Goal: Communication & Community: Answer question/provide support

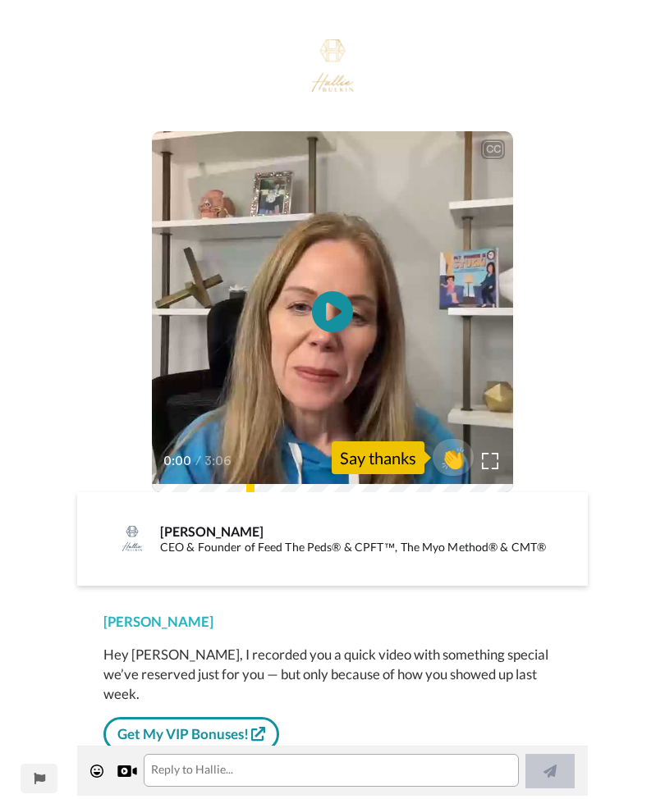
click at [321, 330] on icon at bounding box center [332, 311] width 41 height 41
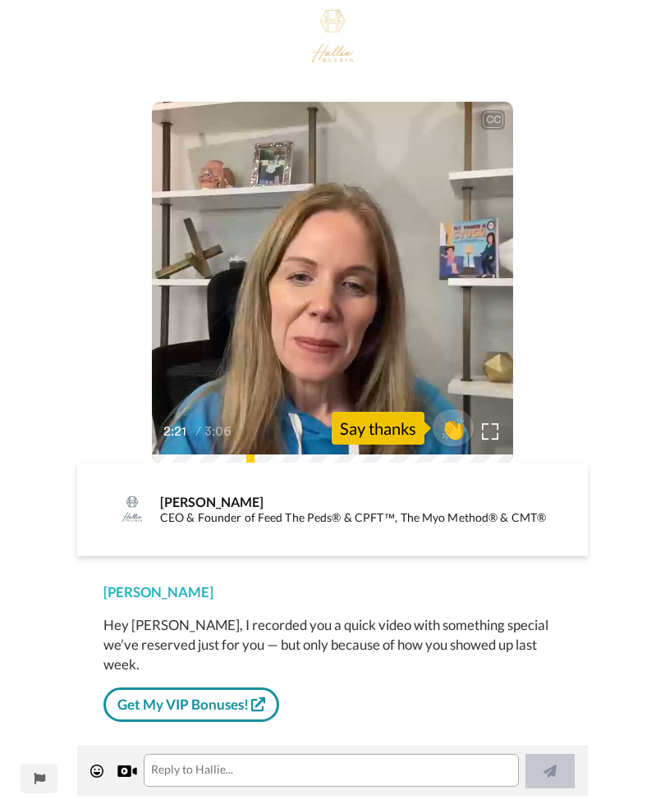
scroll to position [27, 0]
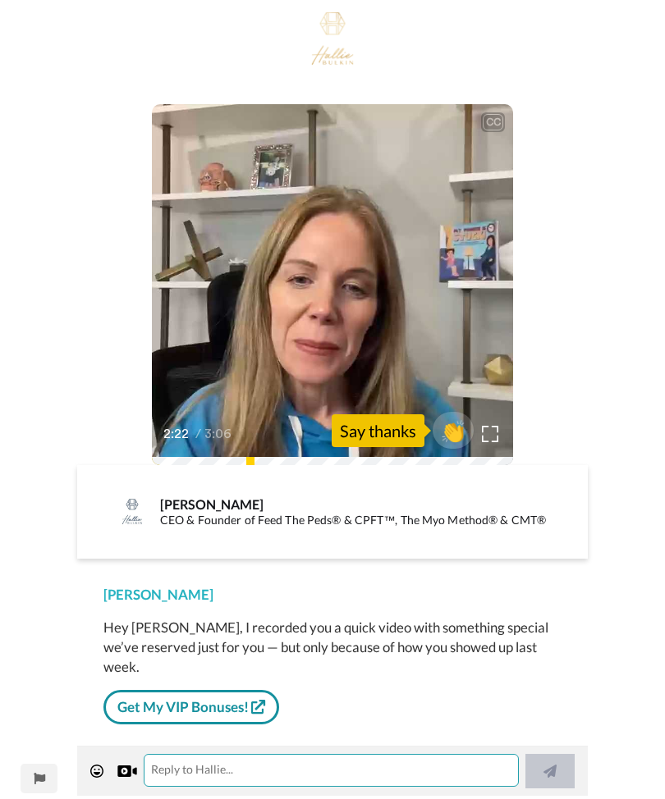
click at [227, 784] on textarea at bounding box center [331, 770] width 375 height 33
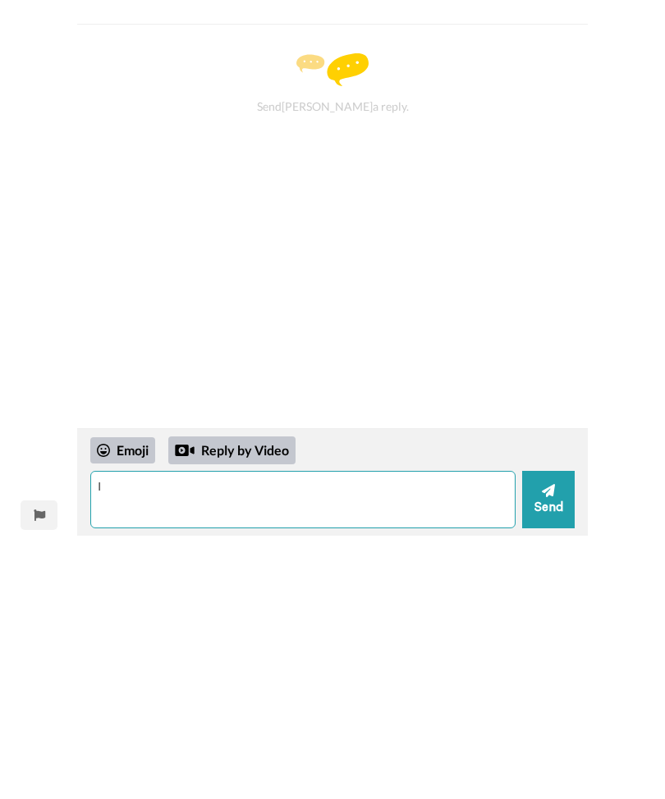
scroll to position [0, 0]
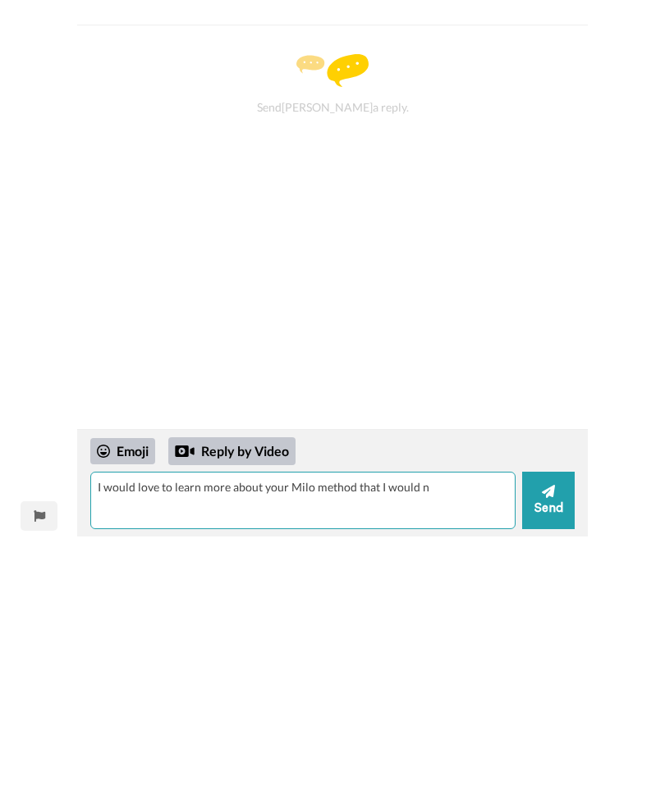
type textarea "I would love to learn more about your Milo method that I would n"
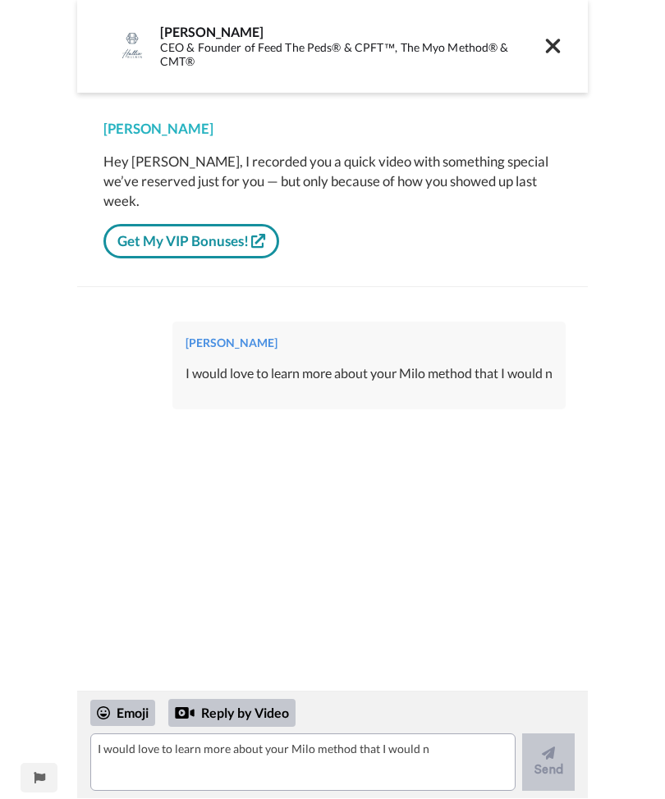
click at [534, 365] on div "I would love to learn more about your Milo method that I would n" at bounding box center [368, 374] width 367 height 19
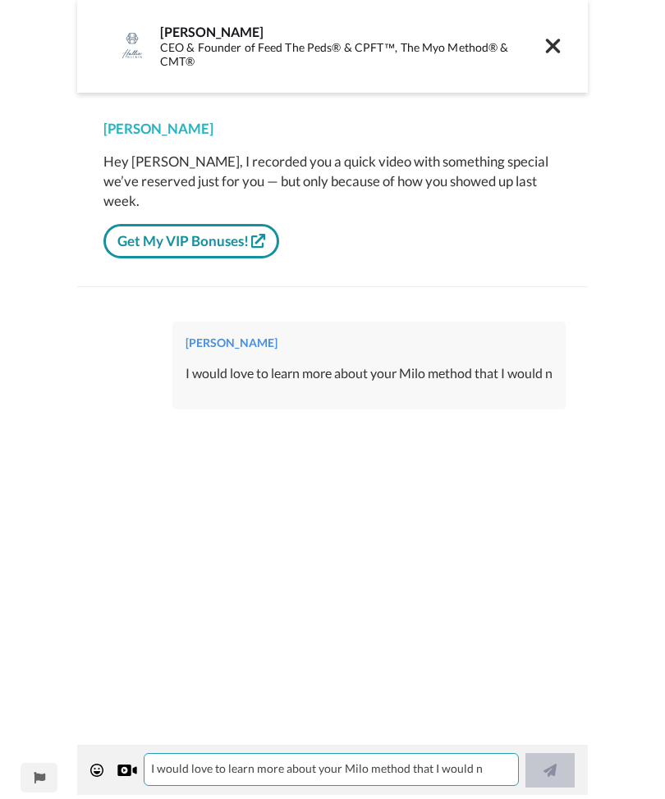
click at [415, 770] on textarea "I would love to learn more about your Milo method that I would n" at bounding box center [331, 770] width 375 height 33
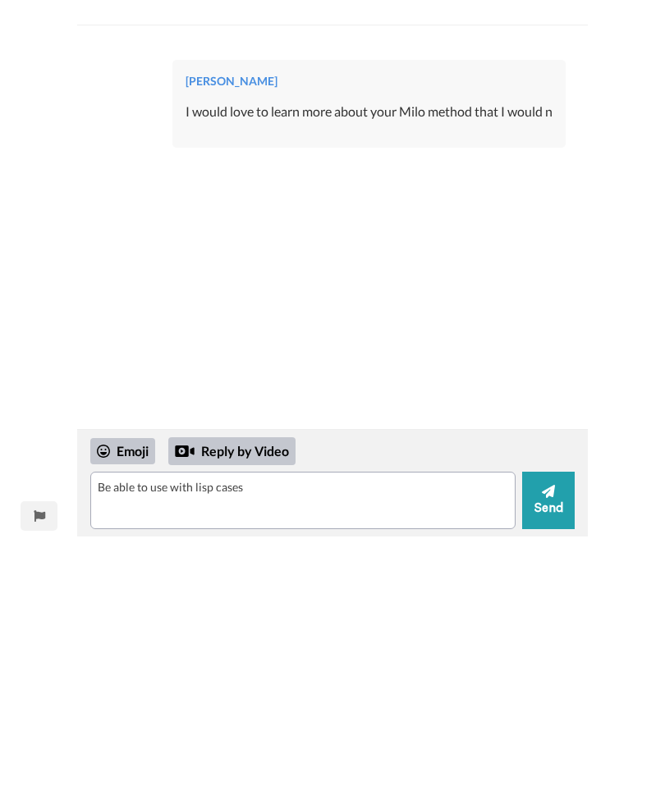
click at [556, 734] on button "Send" at bounding box center [548, 762] width 53 height 57
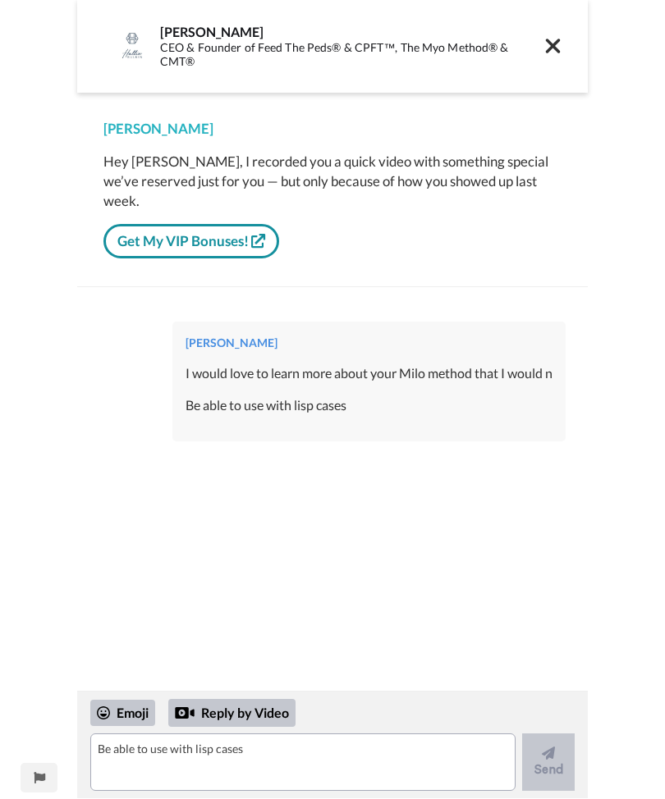
click at [558, 39] on icon at bounding box center [552, 46] width 17 height 23
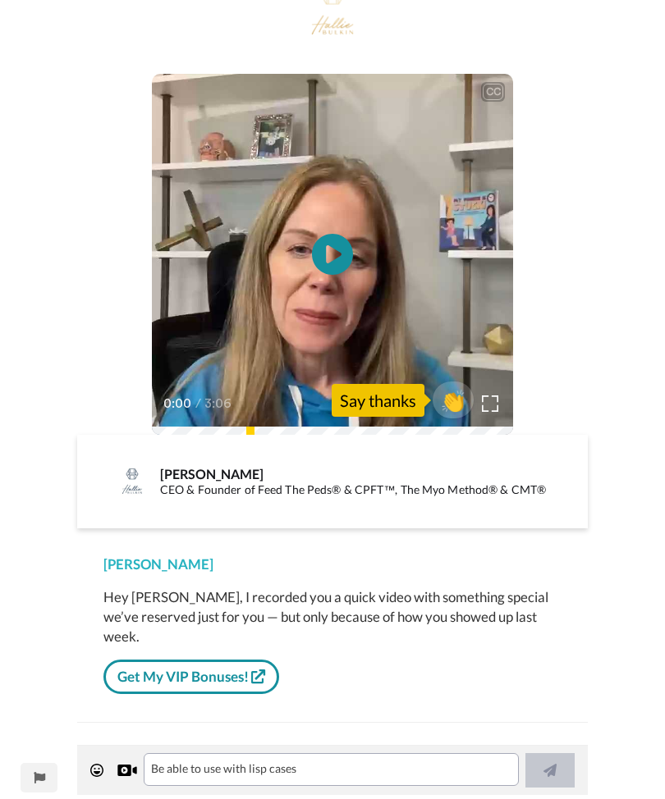
scroll to position [67, 0]
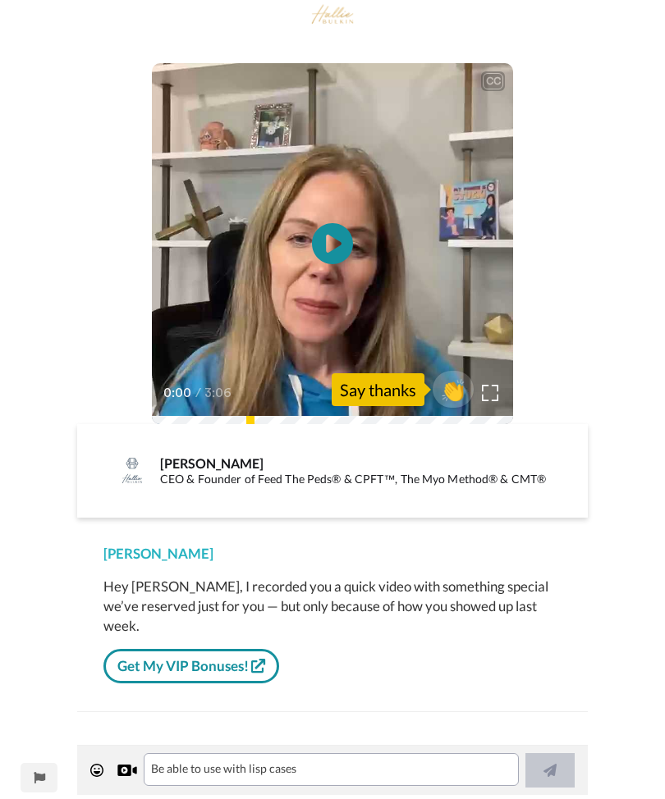
click at [395, 396] on div "Say thanks" at bounding box center [377, 390] width 93 height 33
click at [331, 247] on icon "Play/Pause" at bounding box center [332, 245] width 41 height 74
click at [353, 281] on icon "Play/Pause" at bounding box center [332, 245] width 41 height 74
click at [290, 382] on div "0:03 / 3:06" at bounding box center [332, 399] width 361 height 34
click at [291, 393] on div "0:03 / 3:06" at bounding box center [332, 399] width 361 height 34
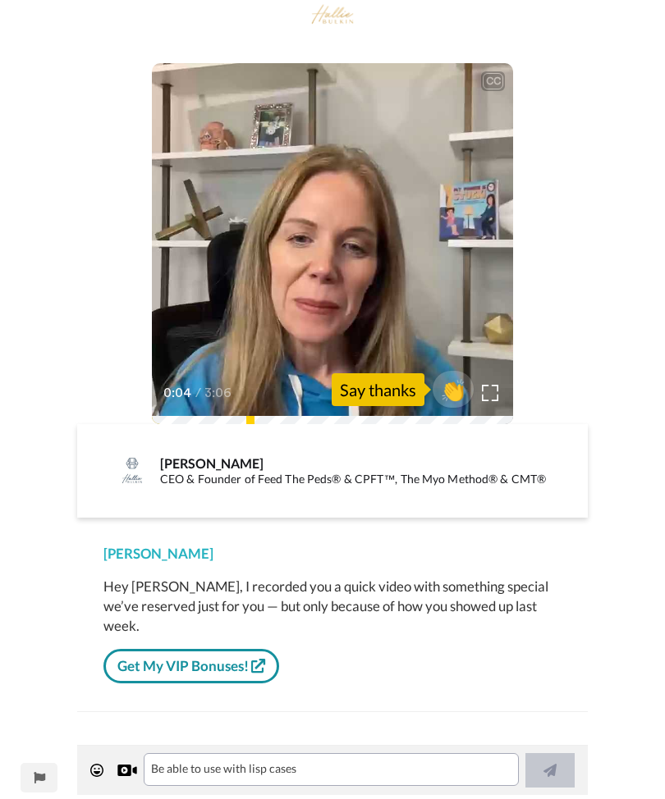
click at [447, 400] on span "👏" at bounding box center [452, 390] width 41 height 26
click at [447, 399] on span "👍" at bounding box center [452, 390] width 41 height 26
click at [462, 418] on div at bounding box center [441, 390] width 131 height 131
click at [461, 419] on div at bounding box center [441, 390] width 131 height 131
click at [445, 382] on span "🔥" at bounding box center [452, 390] width 41 height 26
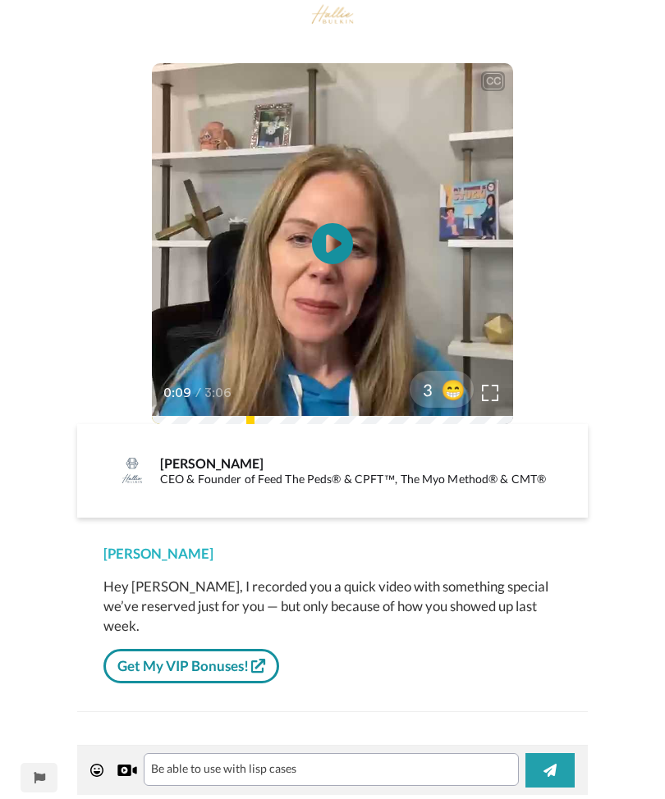
click at [410, 411] on div at bounding box center [441, 390] width 131 height 131
click at [399, 415] on div at bounding box center [441, 390] width 131 height 131
click at [398, 414] on div at bounding box center [441, 390] width 131 height 131
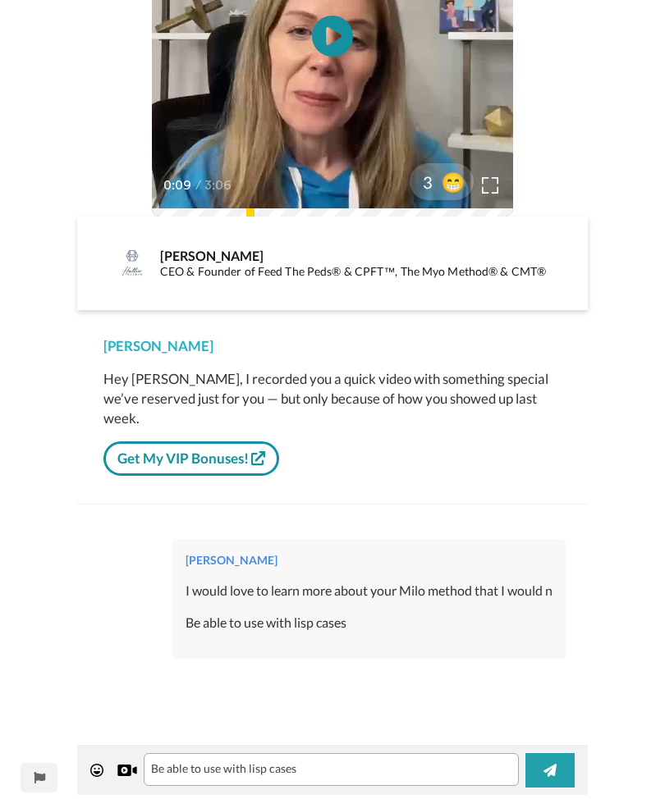
scroll to position [273, 0]
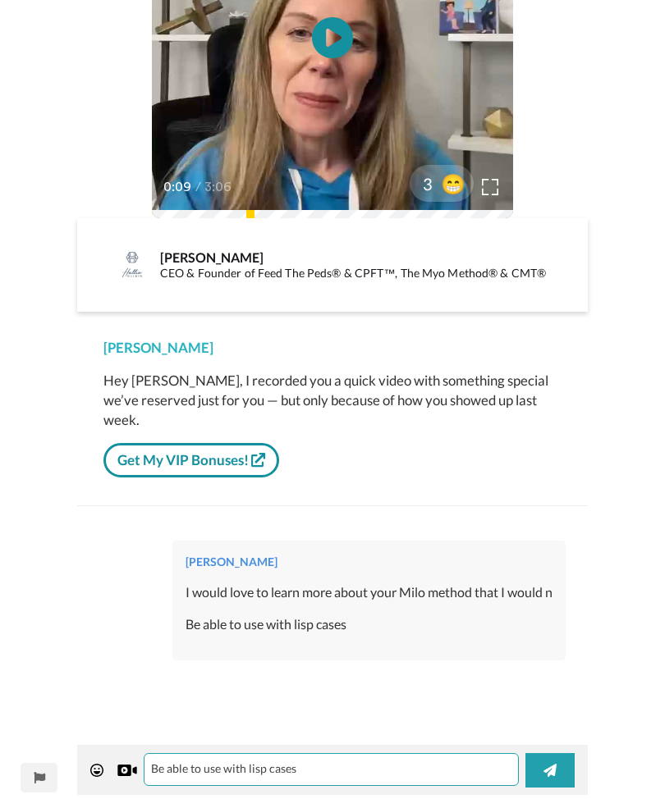
click at [226, 765] on textarea "👏👍🔥" at bounding box center [331, 770] width 375 height 33
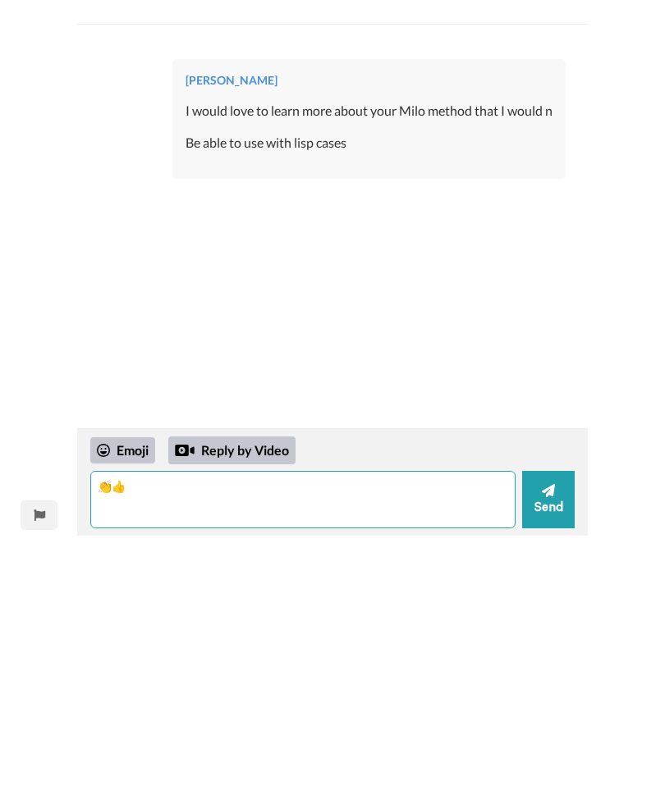
scroll to position [0, 0]
type textarea "👏"
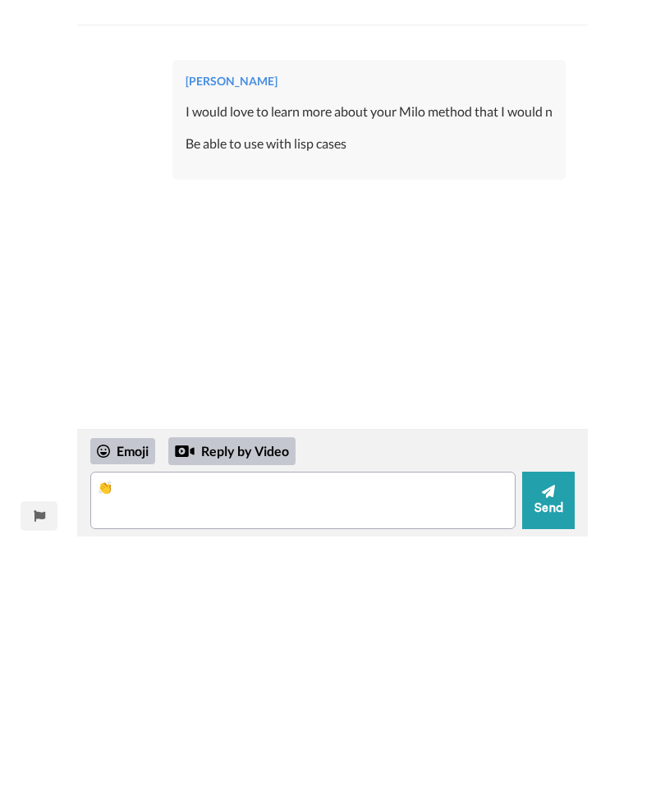
click at [555, 734] on button "Send" at bounding box center [548, 762] width 53 height 57
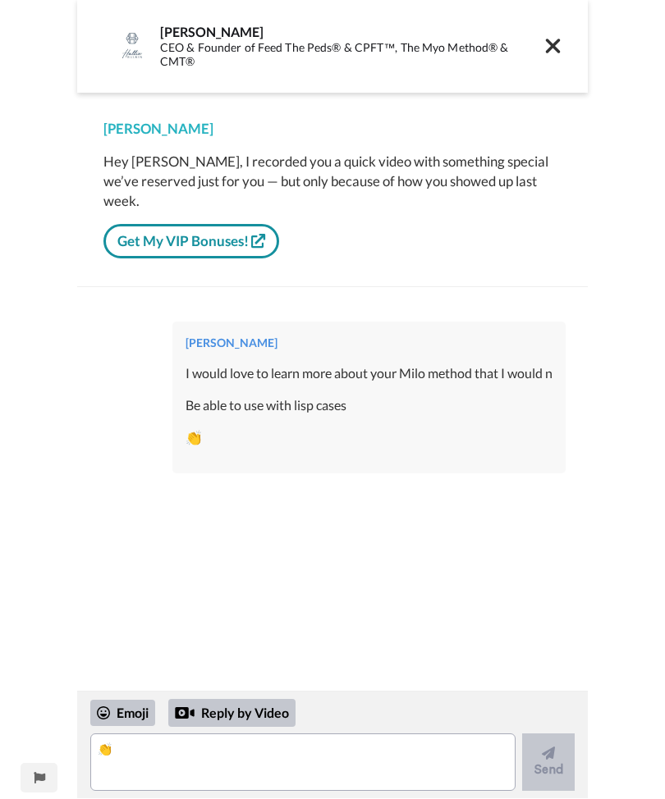
click at [243, 225] on link "Get My VIP Bonuses!" at bounding box center [191, 242] width 176 height 34
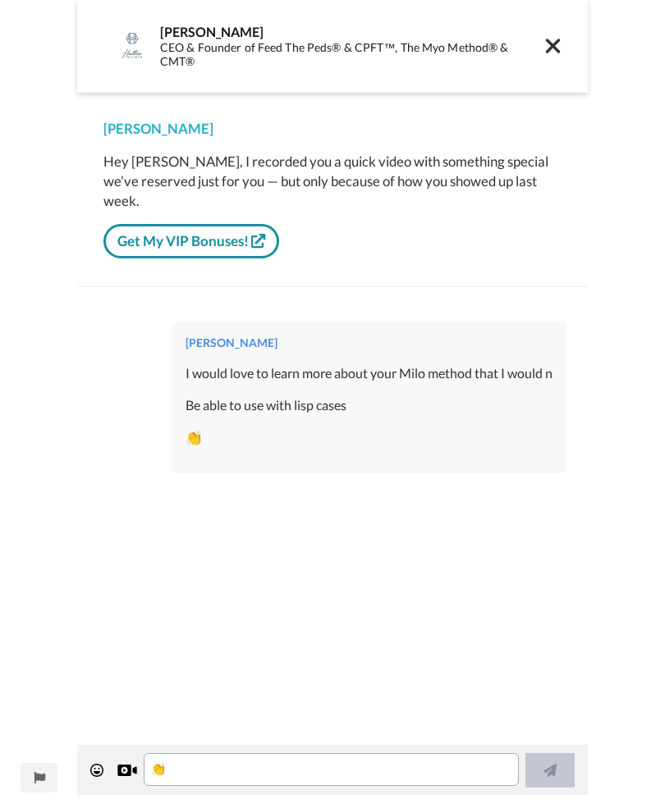
click at [421, 136] on div "[PERSON_NAME]" at bounding box center [332, 130] width 458 height 20
click at [548, 46] on icon at bounding box center [552, 46] width 17 height 23
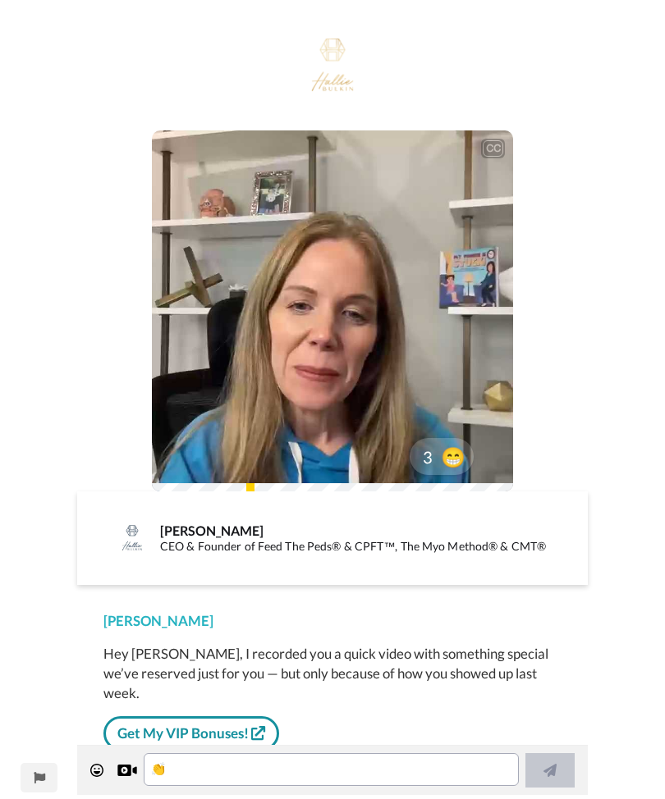
click at [344, 307] on icon at bounding box center [332, 311] width 41 height 41
click at [343, 440] on span "Hey there, [PERSON_NAME] here and I have something really special just for you." at bounding box center [333, 430] width 336 height 36
click at [322, 459] on div "0:03 / 3:06" at bounding box center [332, 467] width 361 height 34
